Goal: Task Accomplishment & Management: Manage account settings

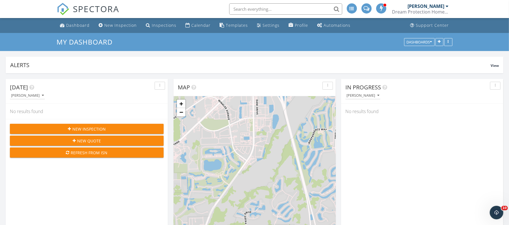
click at [262, 10] on input "text" at bounding box center [285, 8] width 113 height 11
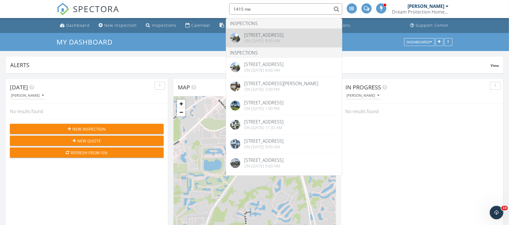
type input "1415 nw"
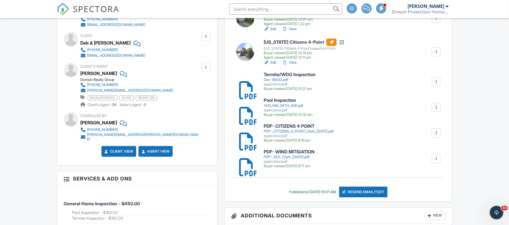
scroll to position [224, 0]
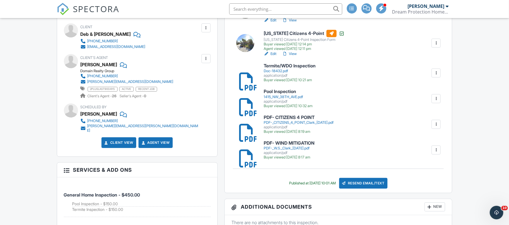
click at [304, 118] on h6 "PDF- CITIZENS 4 POINT" at bounding box center [299, 117] width 70 height 5
click at [437, 123] on div at bounding box center [436, 125] width 6 height 6
click at [434, 140] on link "Delete" at bounding box center [432, 140] width 21 height 6
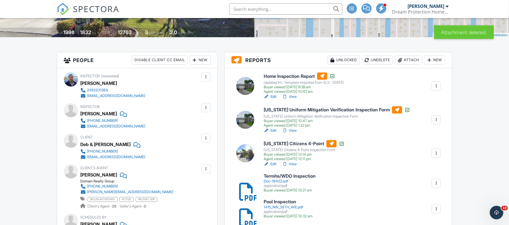
click at [296, 143] on h6 "[US_STATE] Citizens 4-Point" at bounding box center [304, 143] width 81 height 7
